Goal: Transaction & Acquisition: Purchase product/service

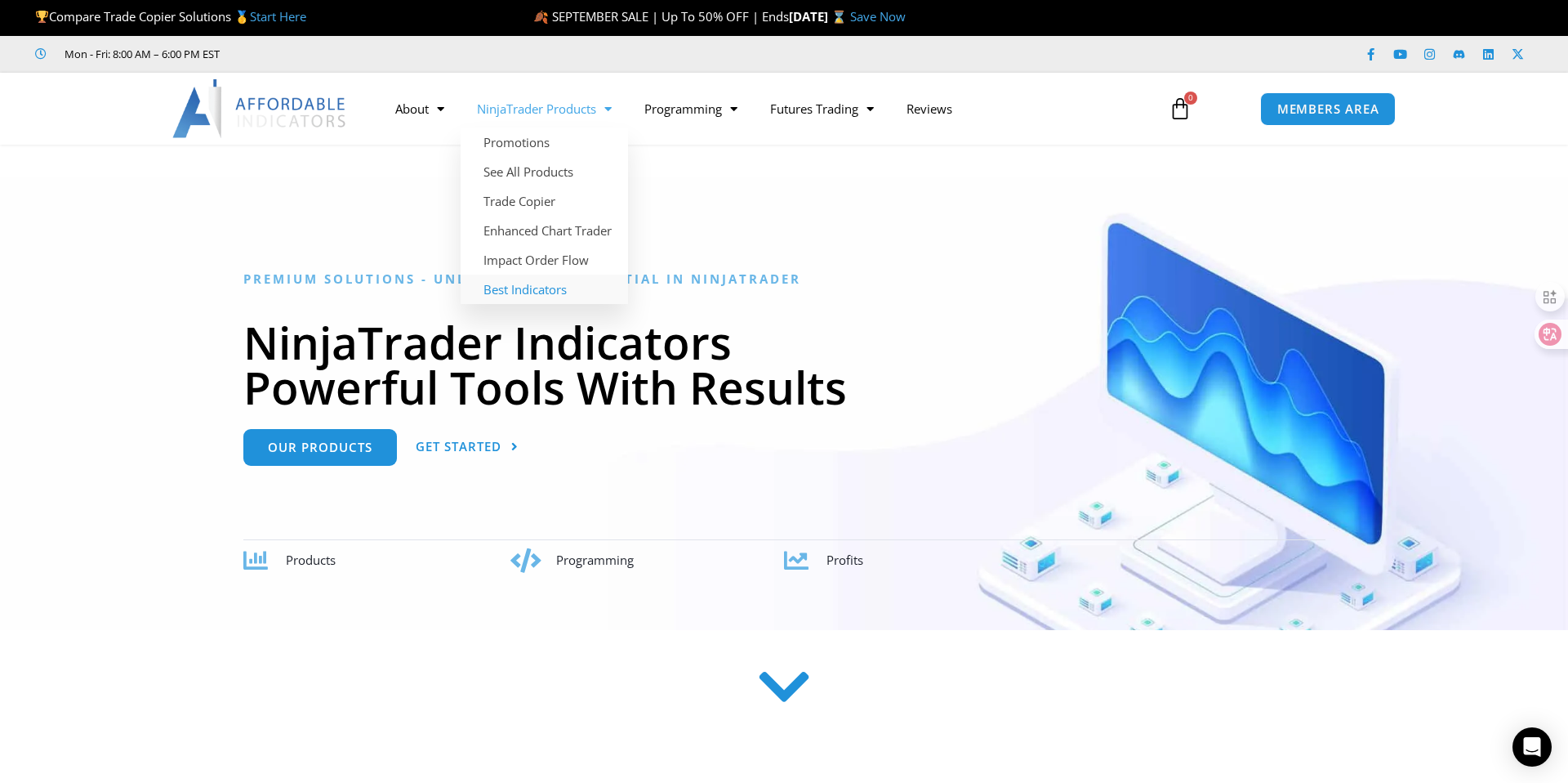
scroll to position [11, 0]
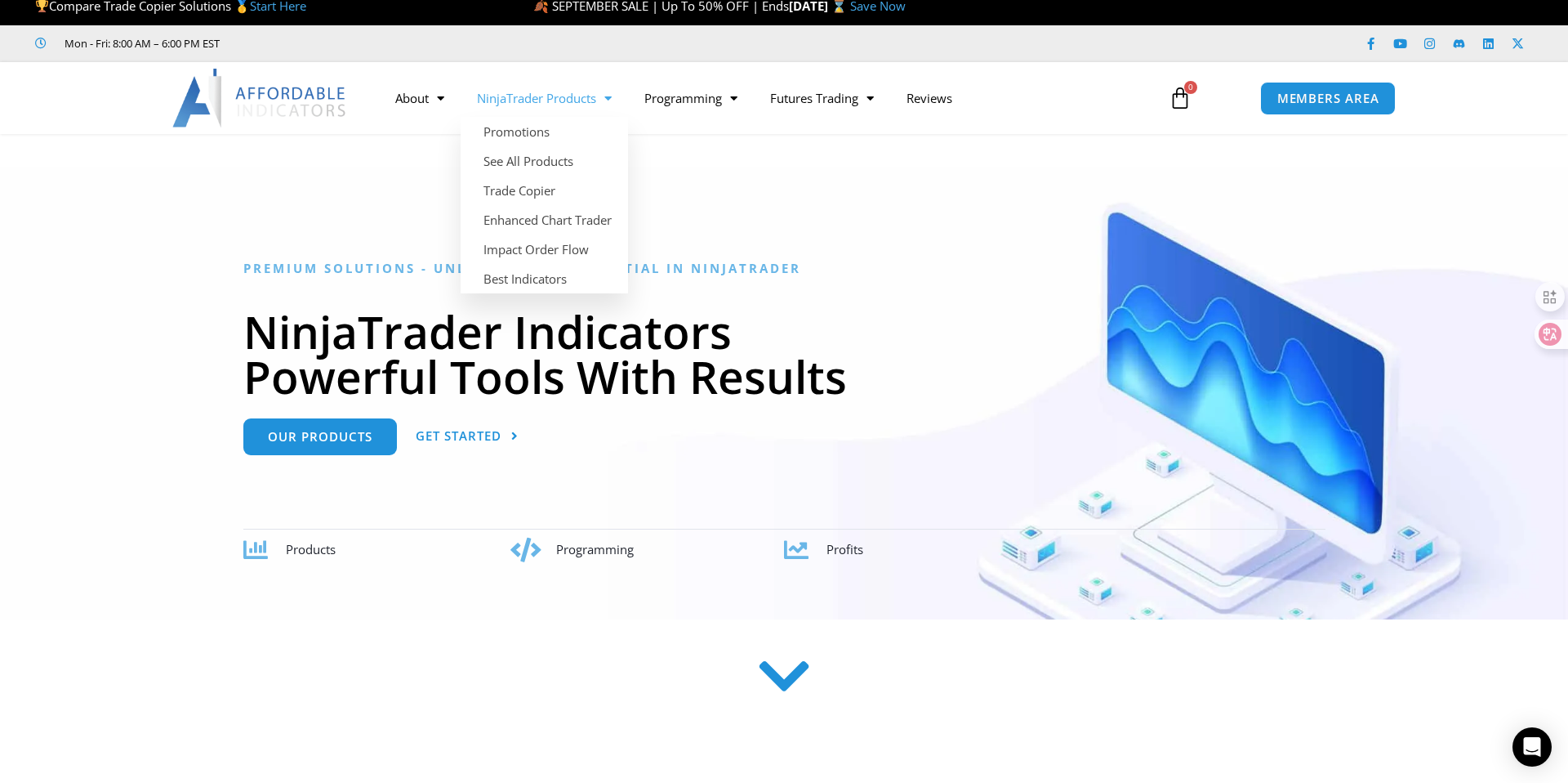
click at [527, 99] on link "NinjaTrader Products" at bounding box center [544, 97] width 168 height 38
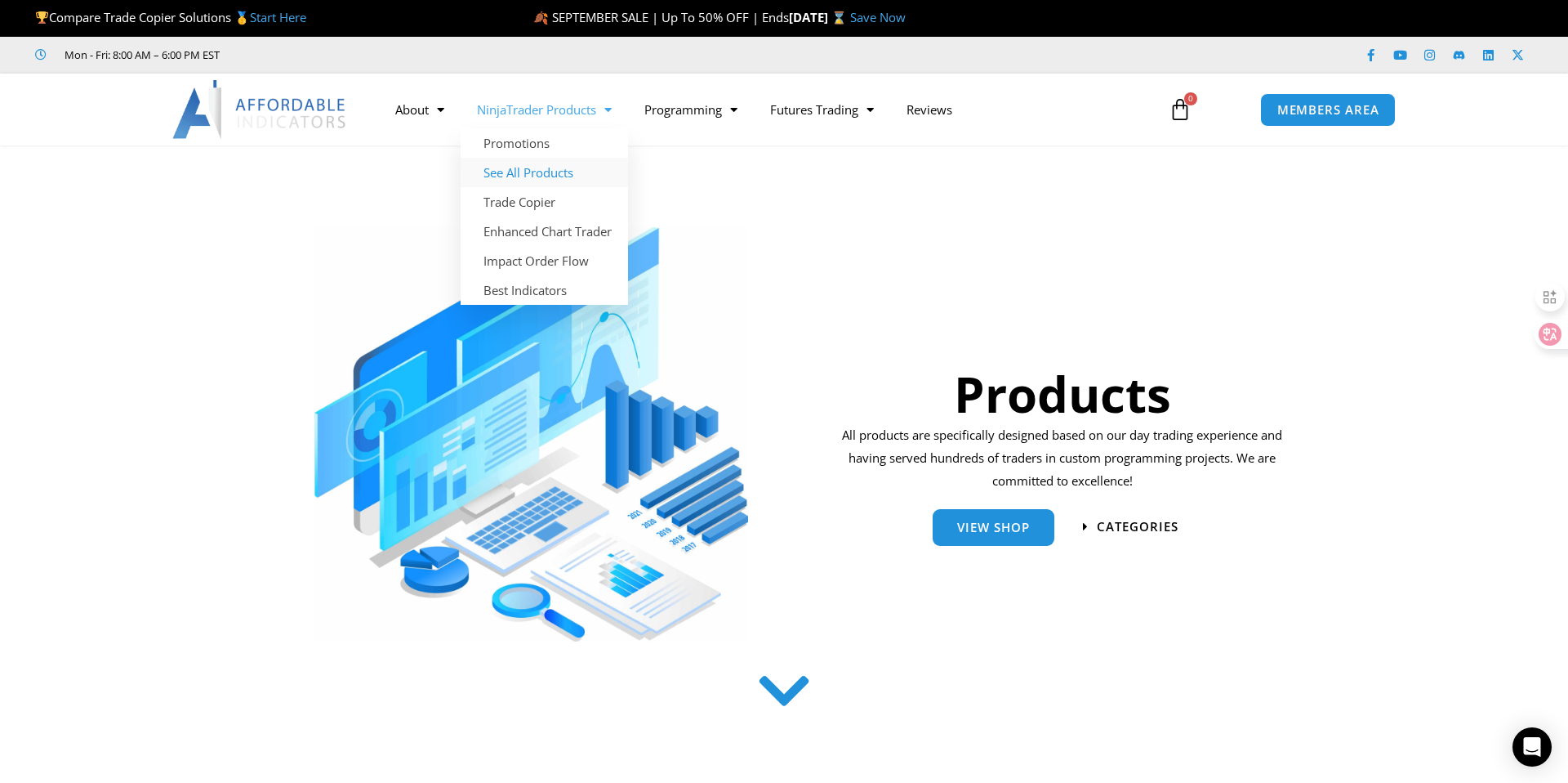
click at [573, 170] on link "See All Products" at bounding box center [544, 173] width 168 height 30
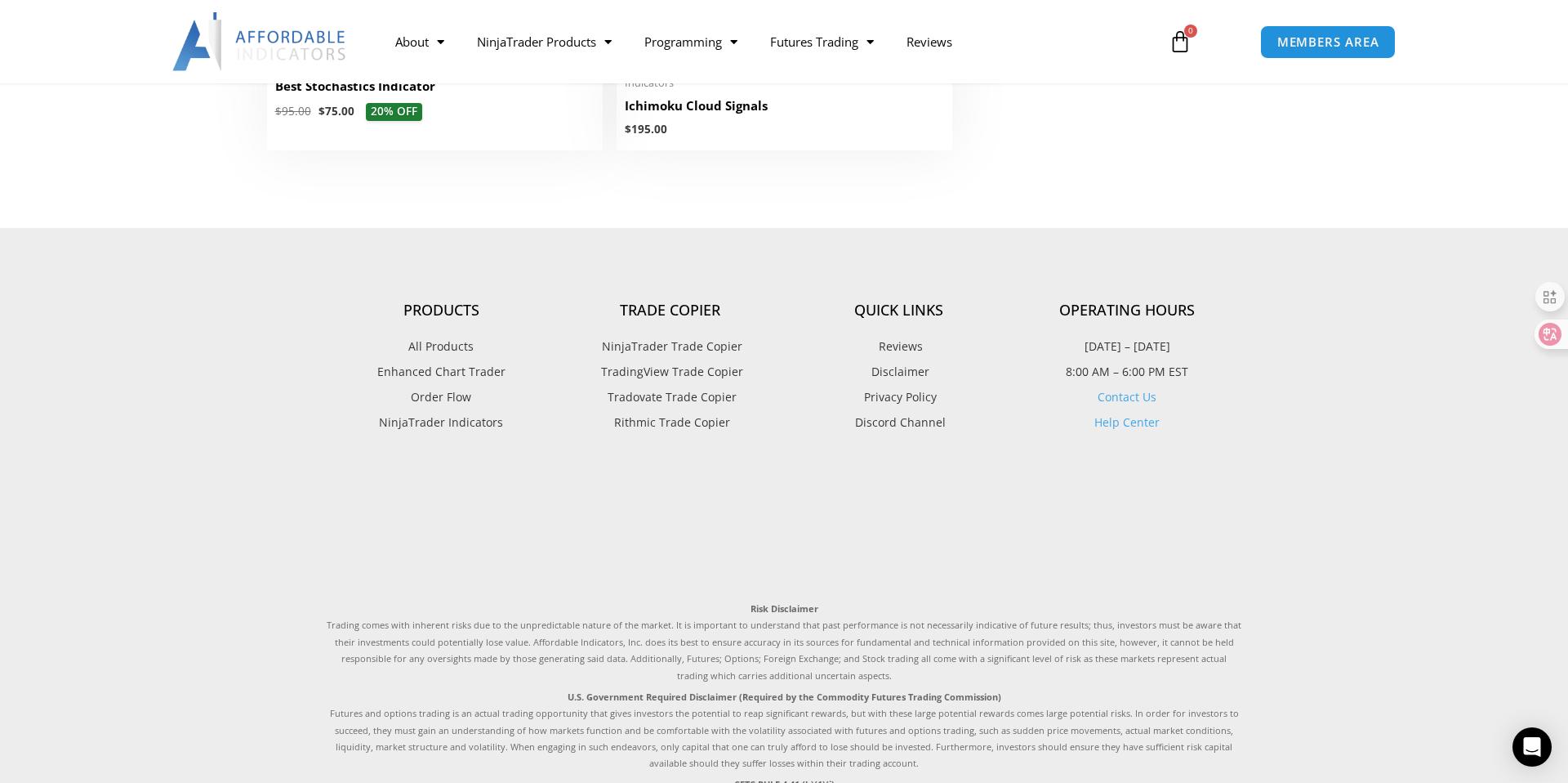
scroll to position [4356, 0]
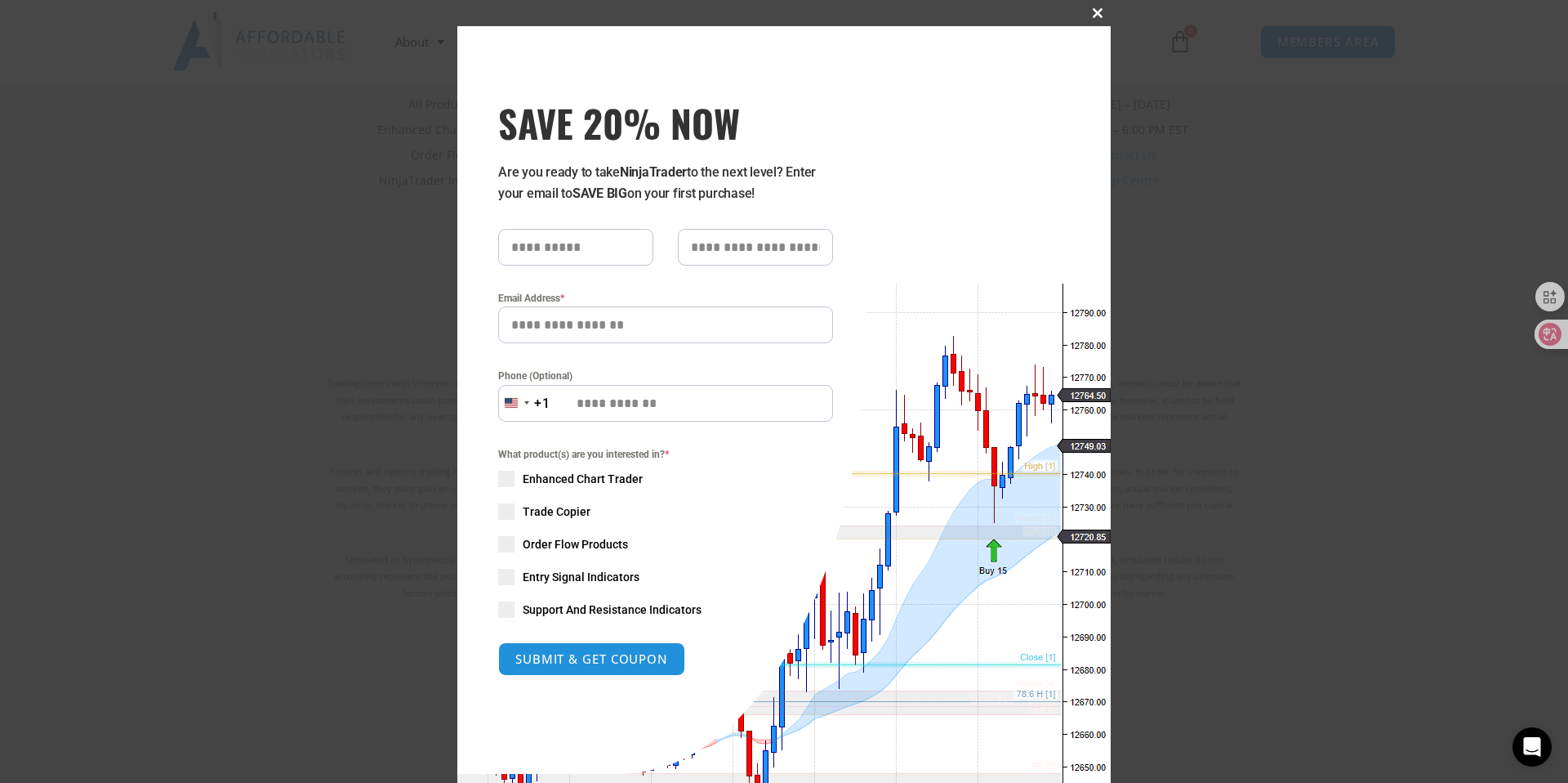
click at [1101, 13] on span "SAVE 20% NOW popup" at bounding box center [1098, 12] width 26 height 10
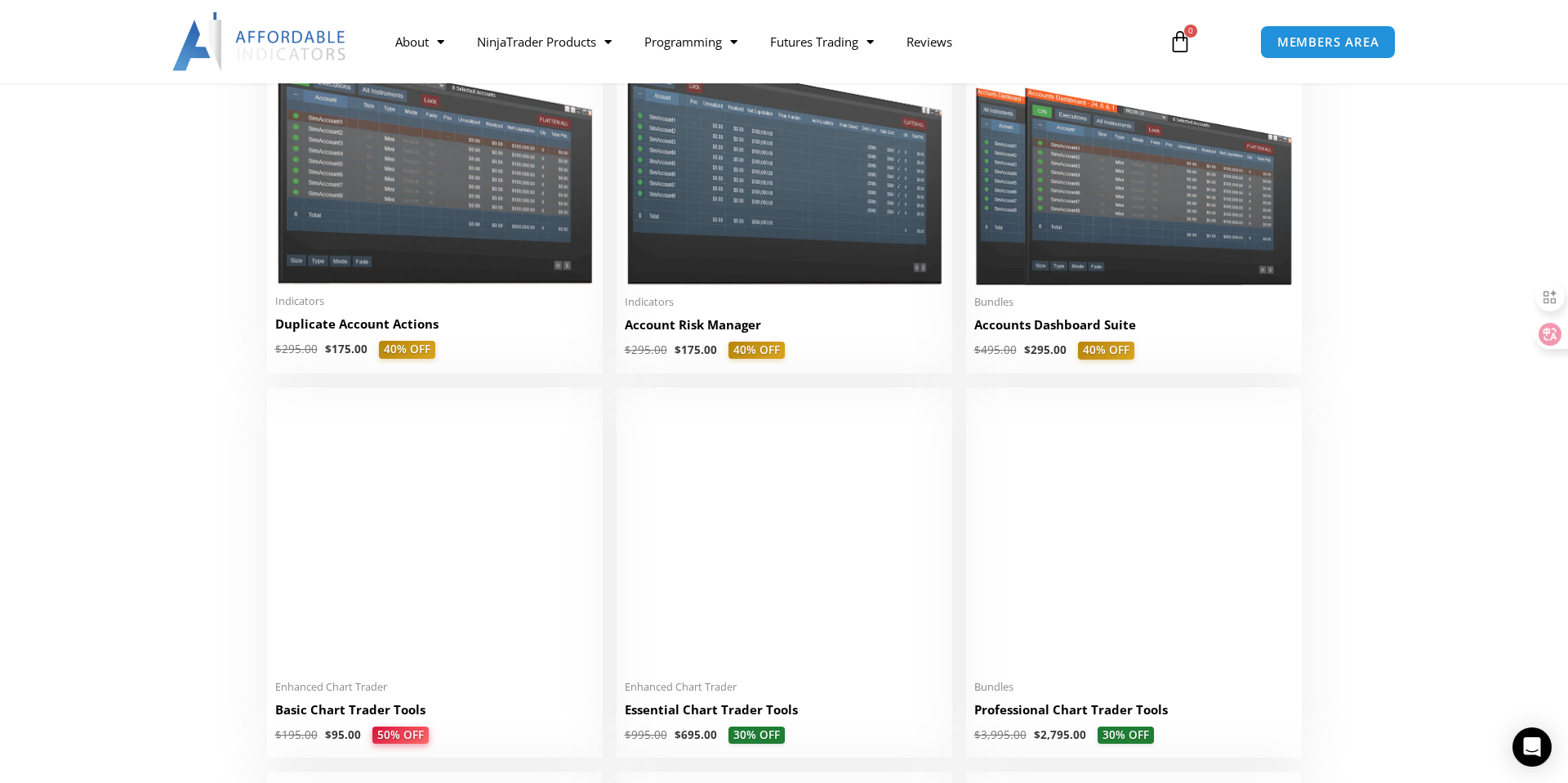
scroll to position [418, 0]
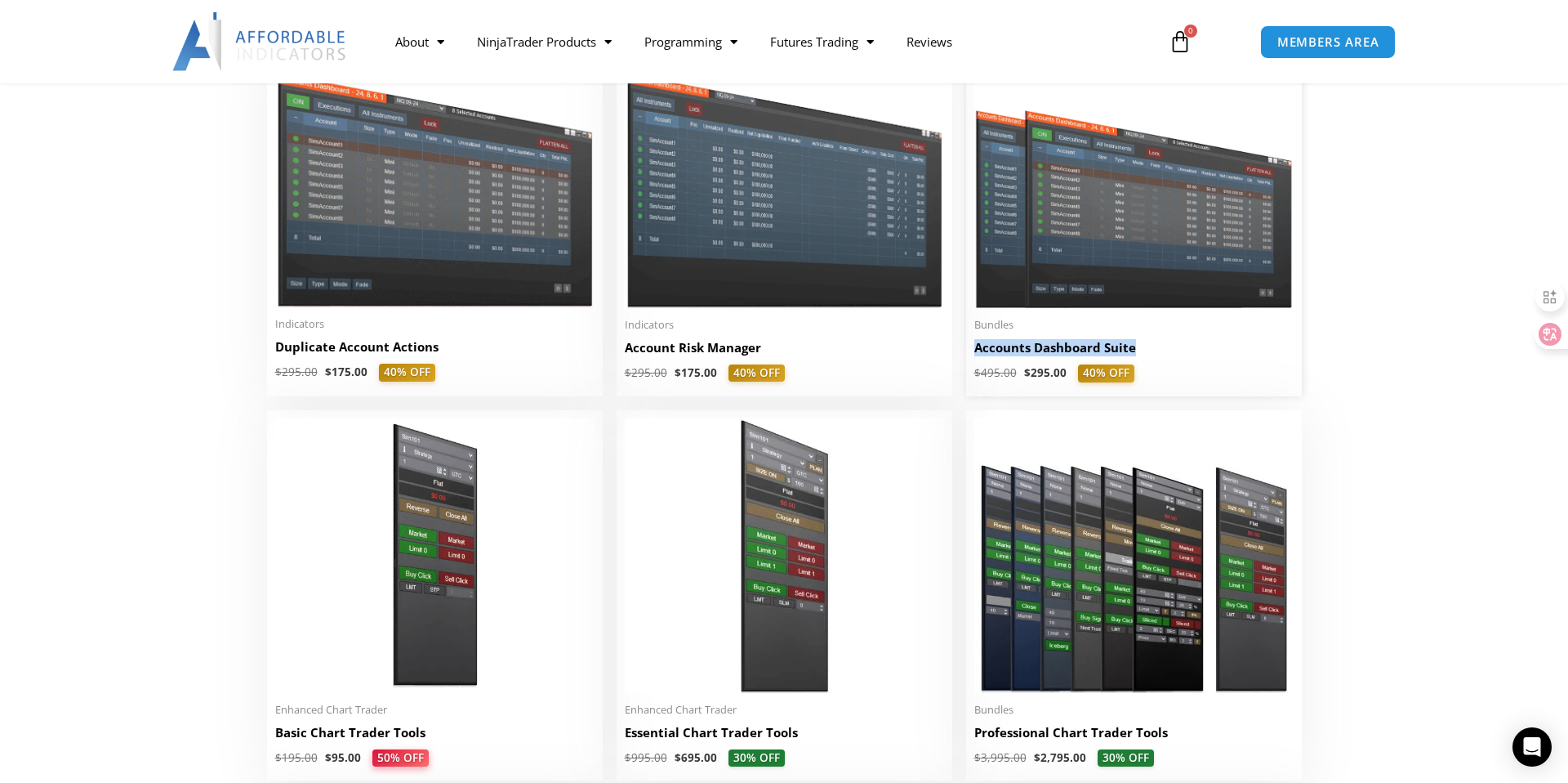
drag, startPoint x: 965, startPoint y: 351, endPoint x: 1144, endPoint y: 357, distance: 179.1
click at [1144, 357] on li "Sale! Bundles Accounts Dashboard Suite $ 495.00 $ 295.00 40% OFF This product h…" at bounding box center [1134, 219] width 336 height 350
copy h2 "Accounts Dashboard Suite"
